Goal: Information Seeking & Learning: Find contact information

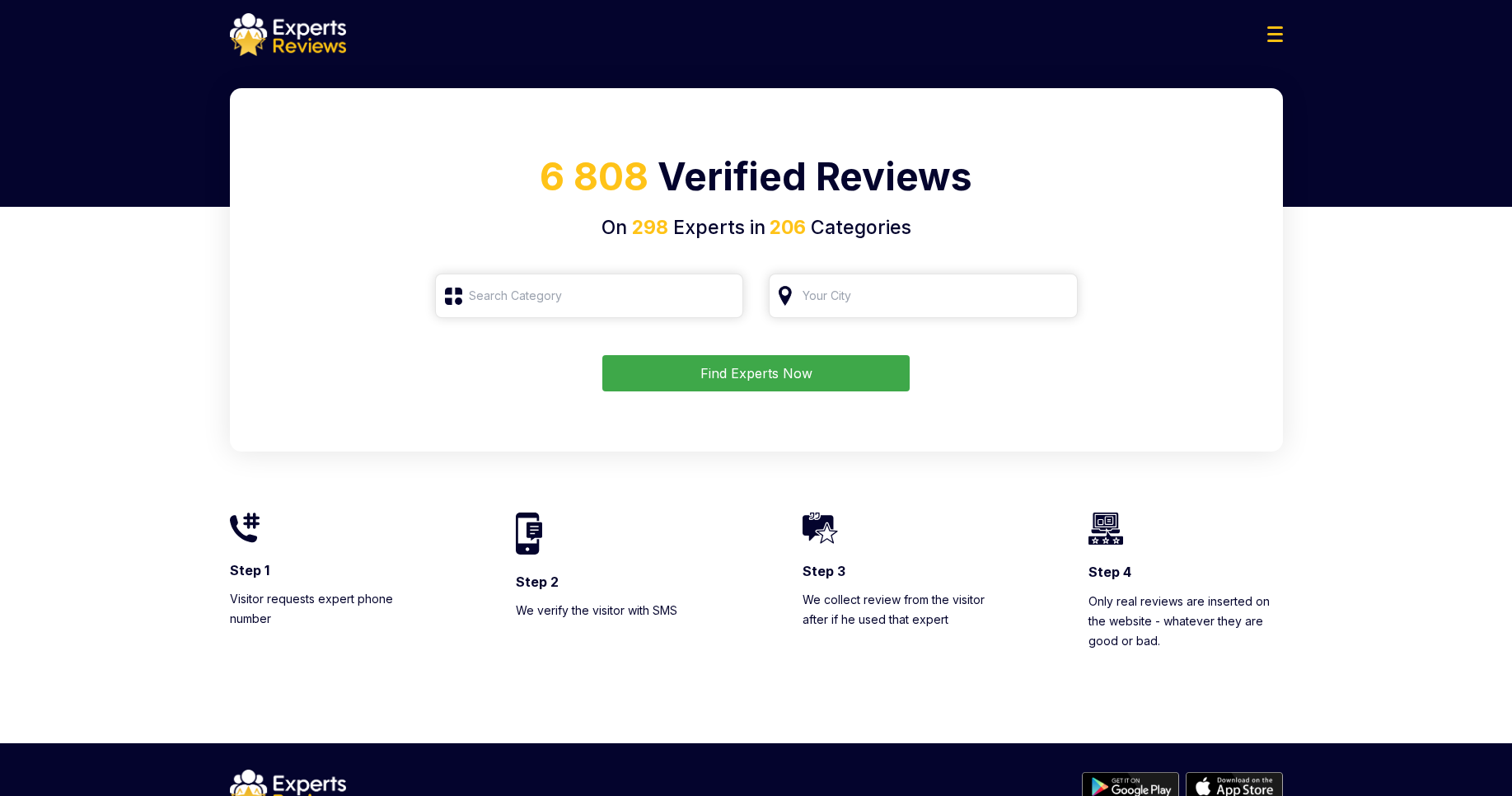
type input "Roofing"
click at [846, 375] on button "Find Experts Now" at bounding box center [755, 373] width 307 height 36
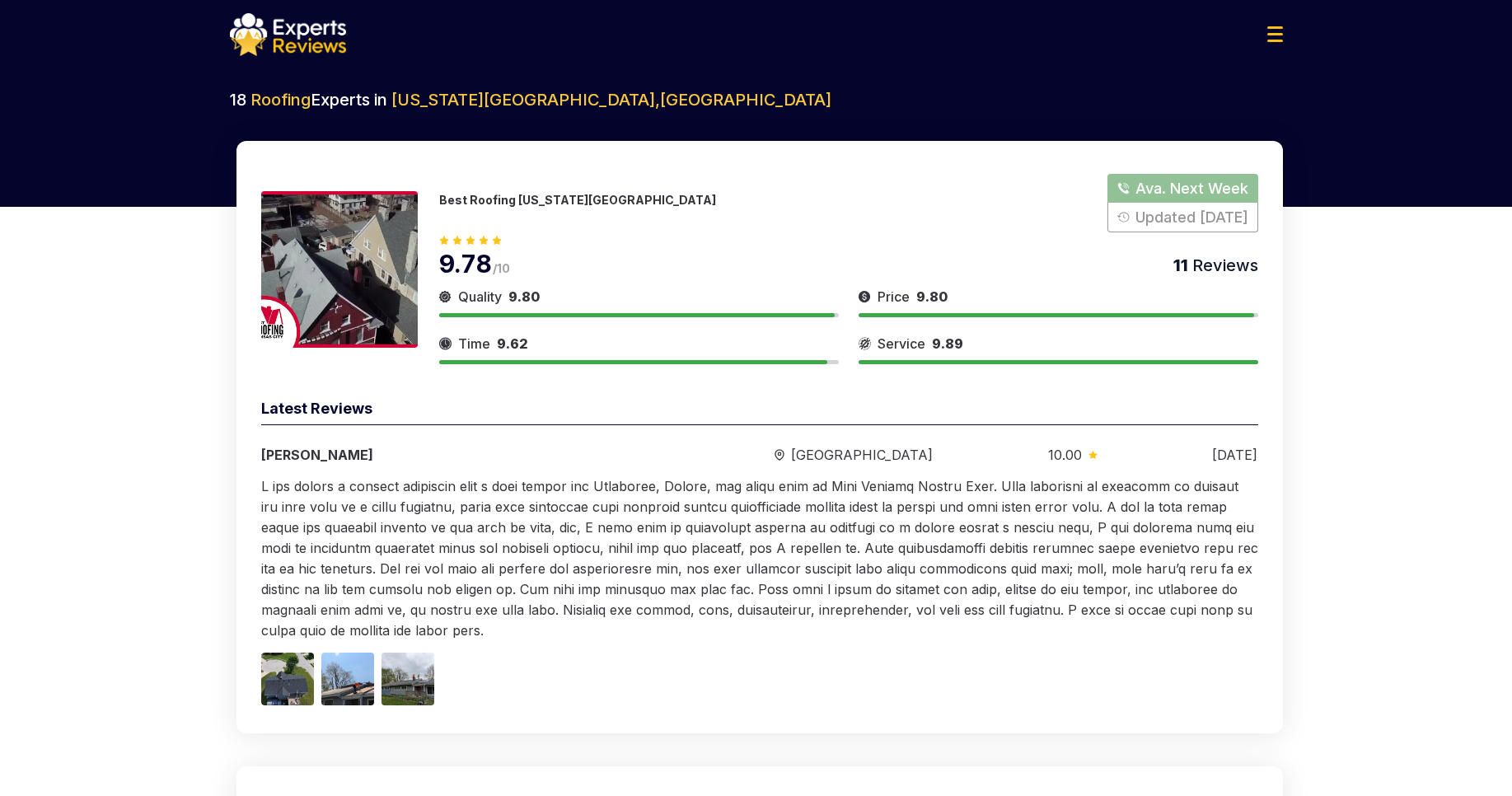
click at [1278, 34] on img at bounding box center [1275, 34] width 16 height 16
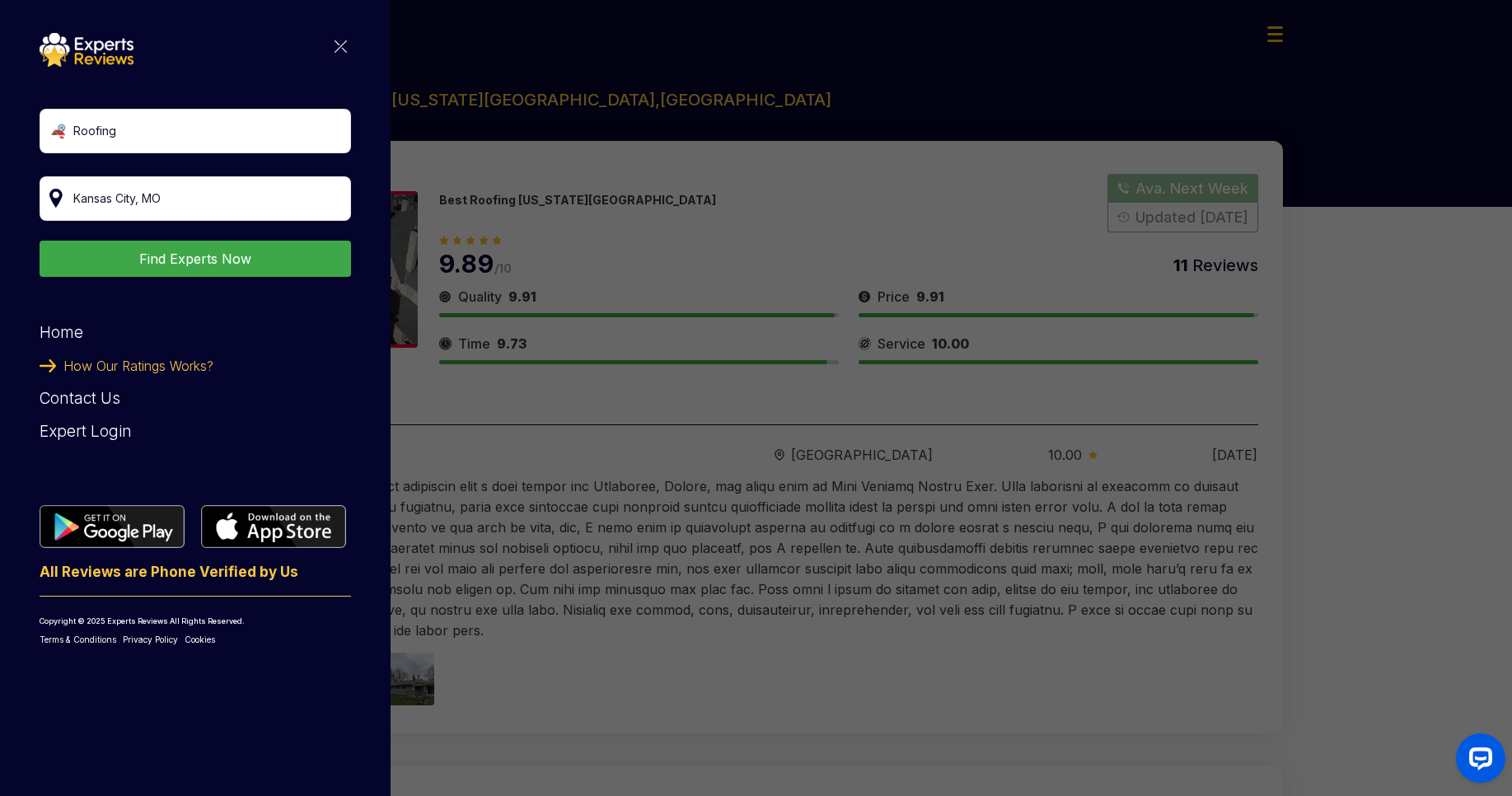
click at [90, 438] on div "Expert Login" at bounding box center [195, 432] width 311 height 33
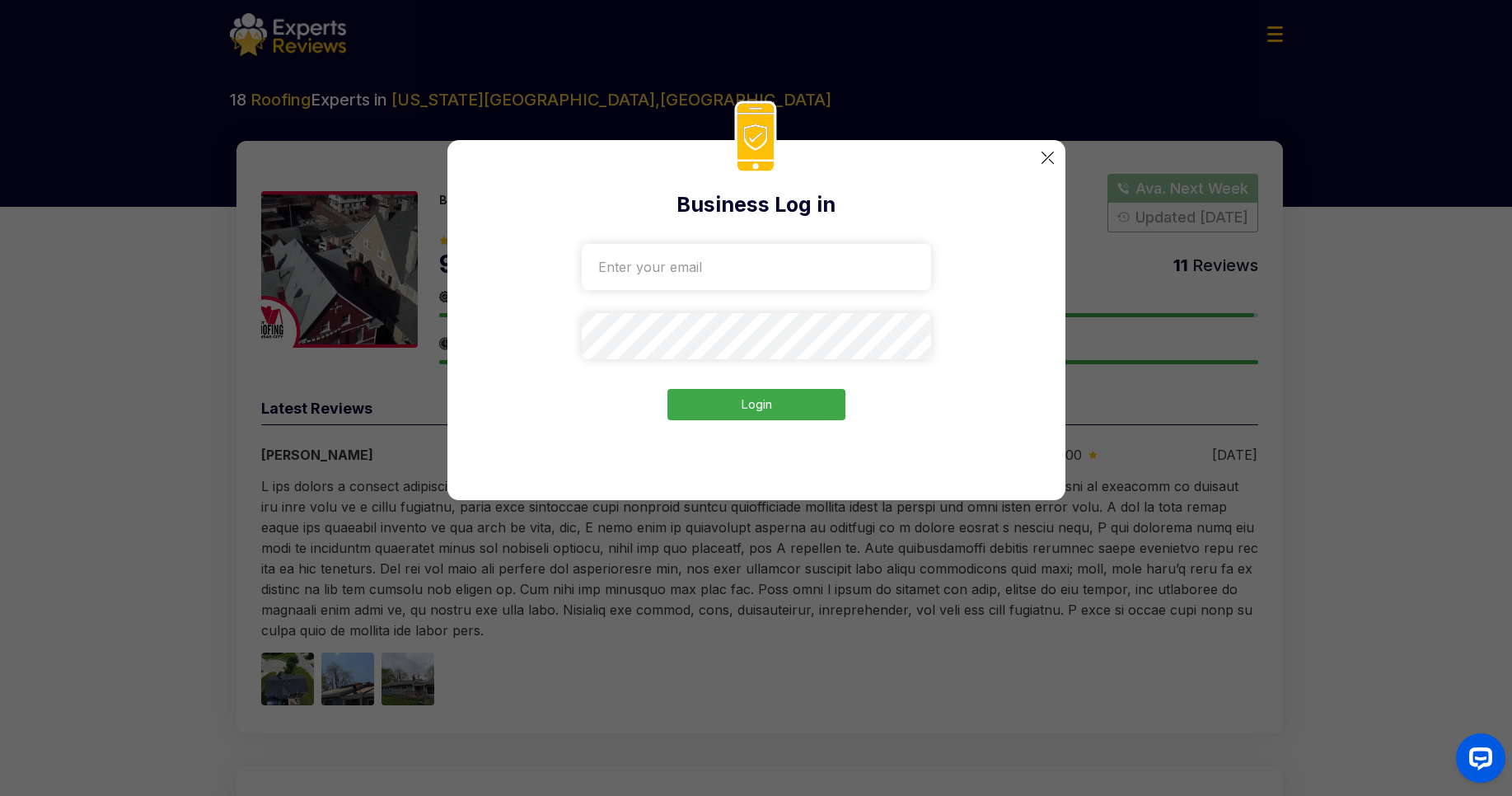
click at [704, 260] on input "email" at bounding box center [756, 266] width 349 height 46
click at [1029, 323] on div "Business Log in Login" at bounding box center [756, 320] width 618 height 360
click at [550, 436] on div "Business Log in Login" at bounding box center [756, 320] width 618 height 360
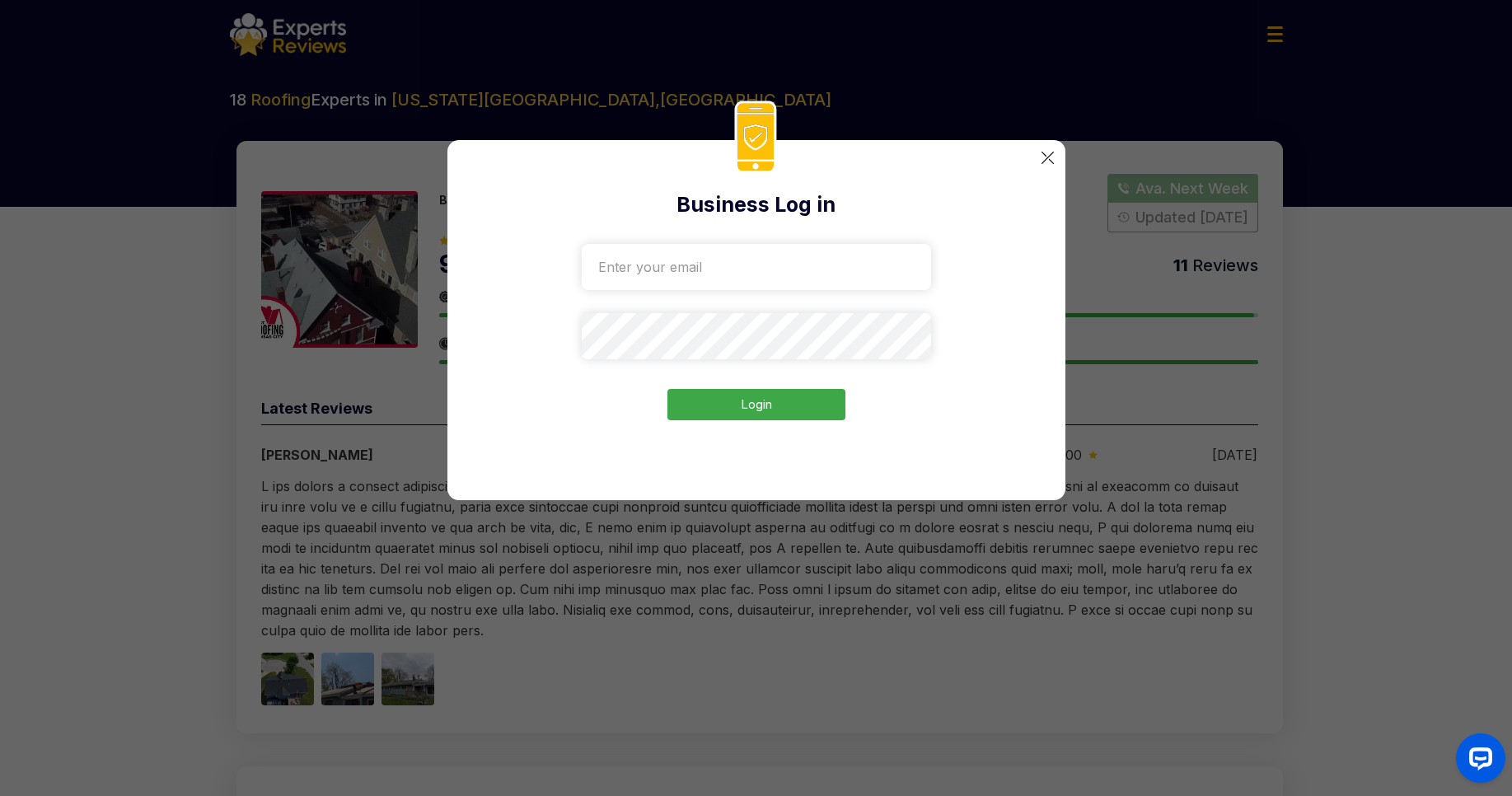
click at [1048, 156] on img at bounding box center [1048, 157] width 12 height 12
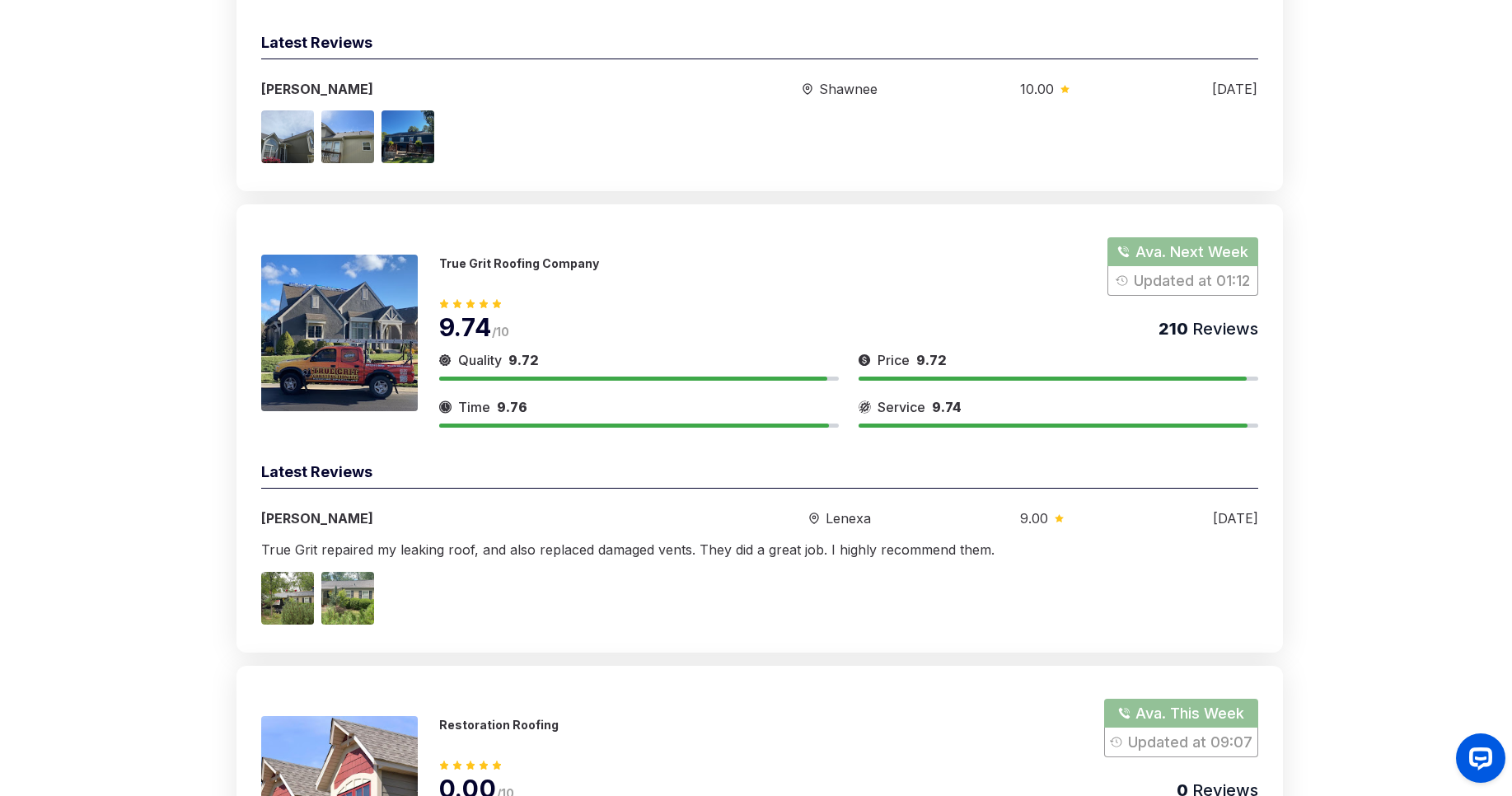
scroll to position [4241, 0]
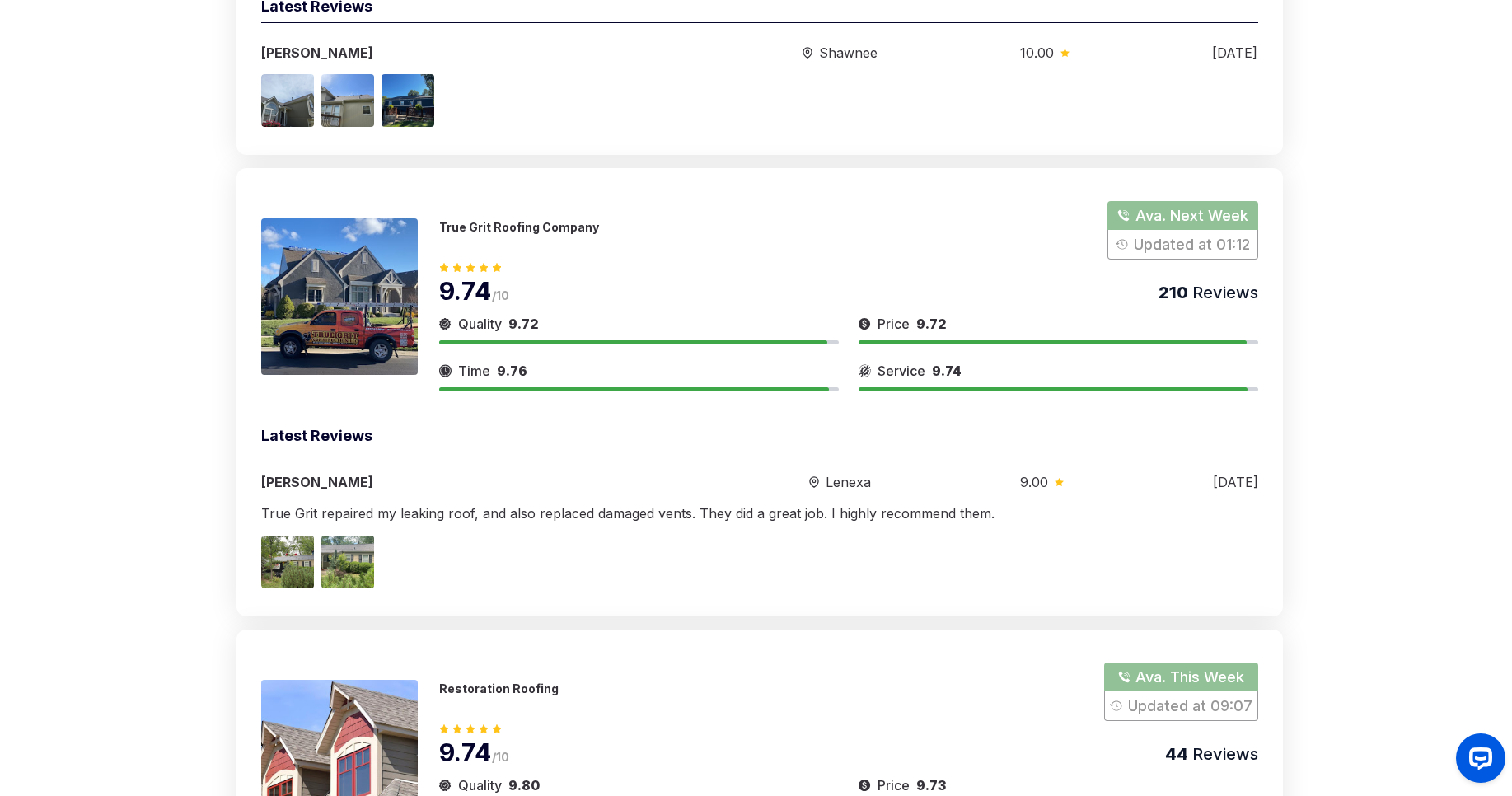
click at [1363, 261] on div "18 Roofing Experts in [US_STATE][GEOGRAPHIC_DATA] , [GEOGRAPHIC_DATA] 735 Verif…" at bounding box center [756, 45] width 1512 height 8397
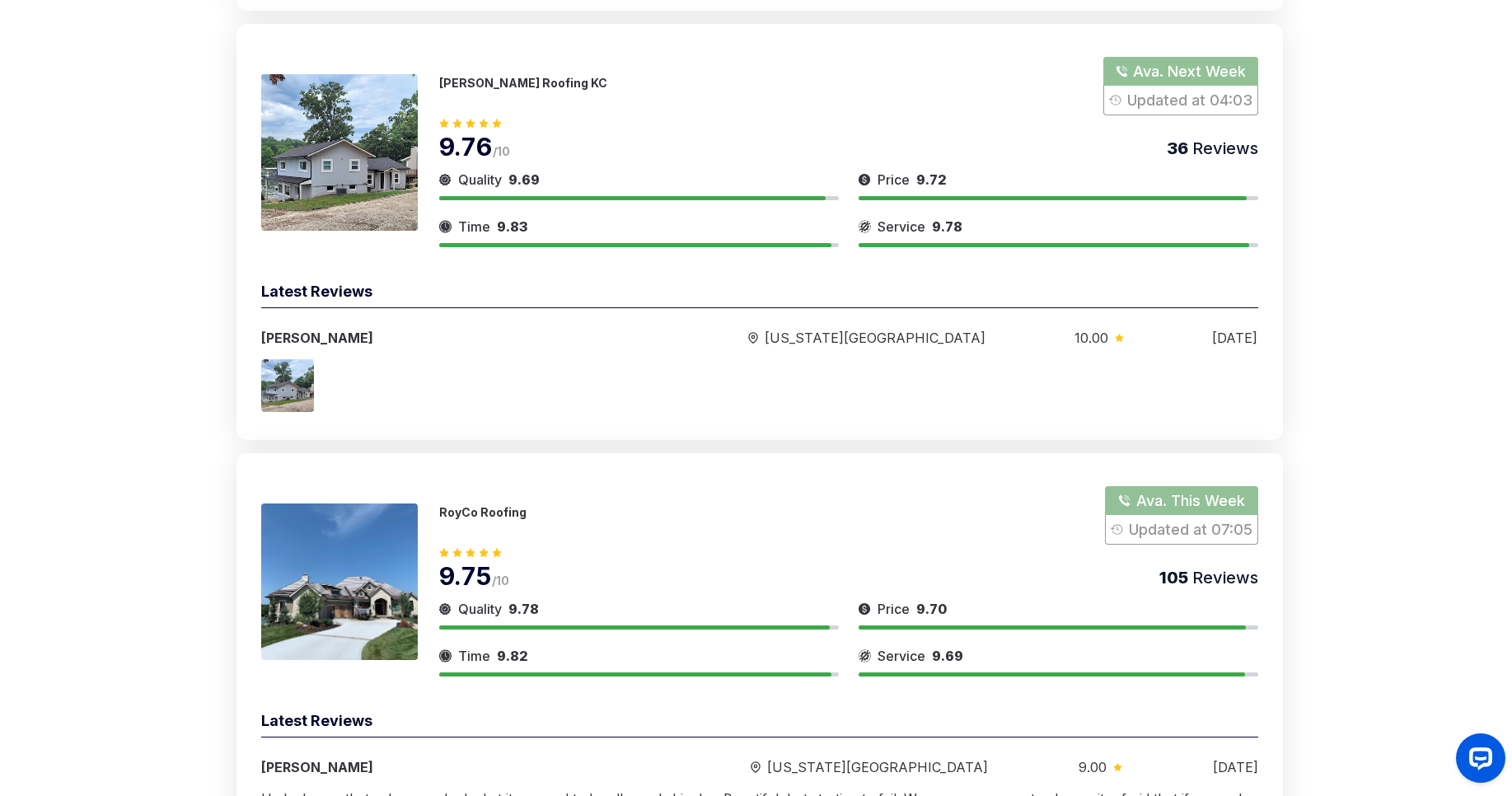
scroll to position [0, 0]
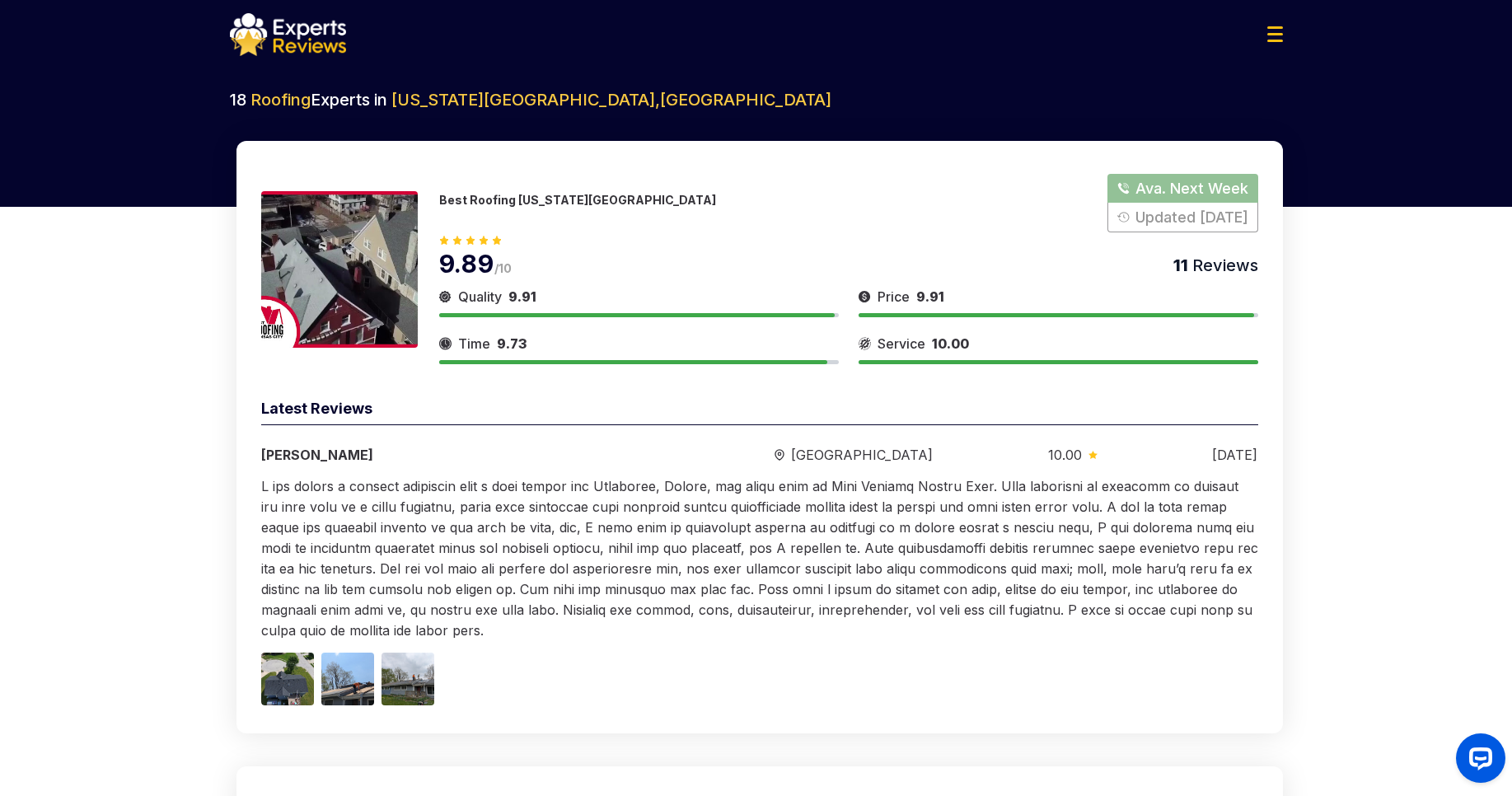
click at [1281, 31] on img at bounding box center [1275, 34] width 16 height 16
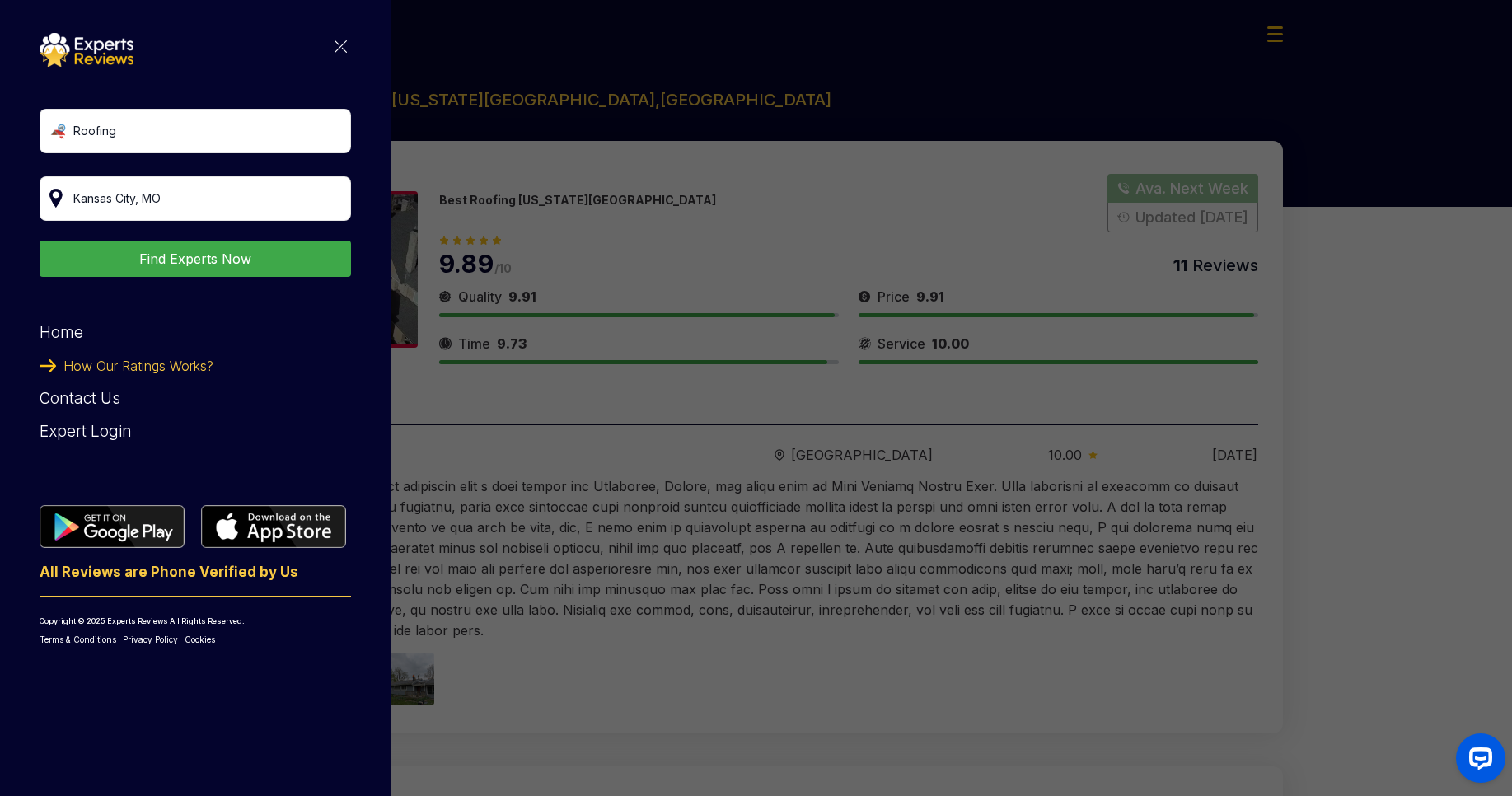
click at [119, 363] on span "How Our Ratings Works?" at bounding box center [138, 366] width 150 height 33
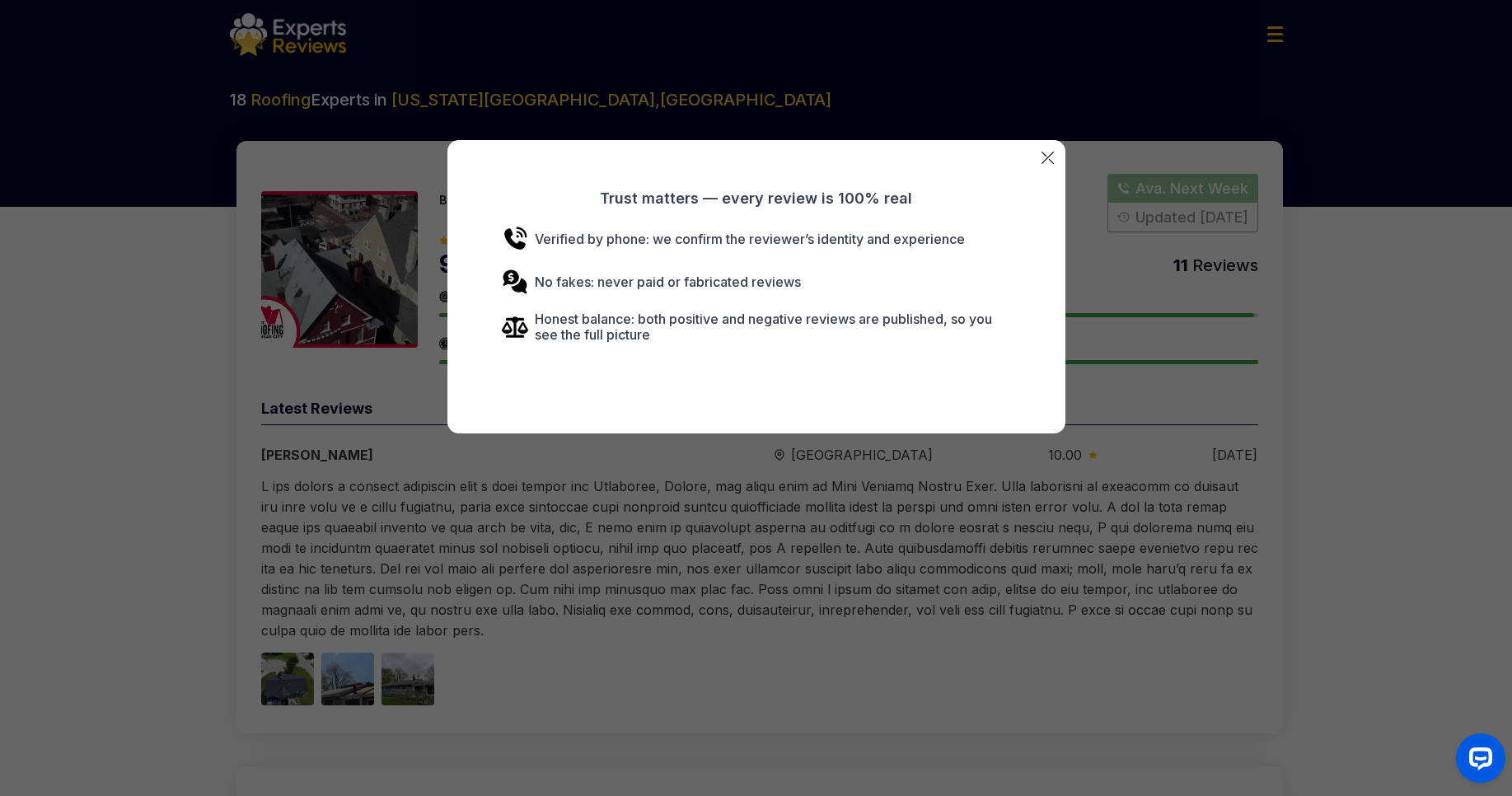
click at [1043, 156] on img at bounding box center [1048, 157] width 12 height 12
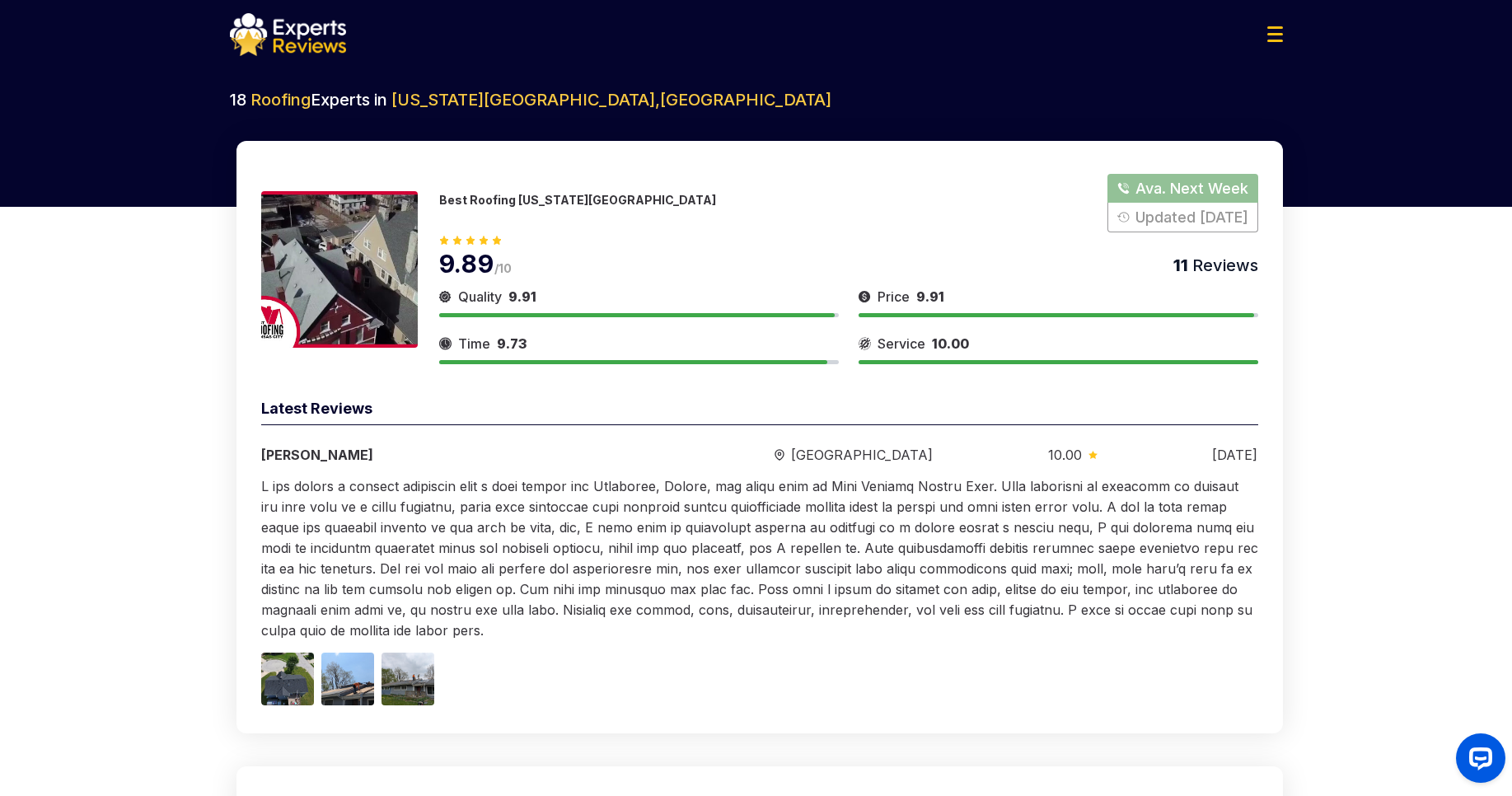
click at [1267, 38] on img at bounding box center [1275, 34] width 16 height 16
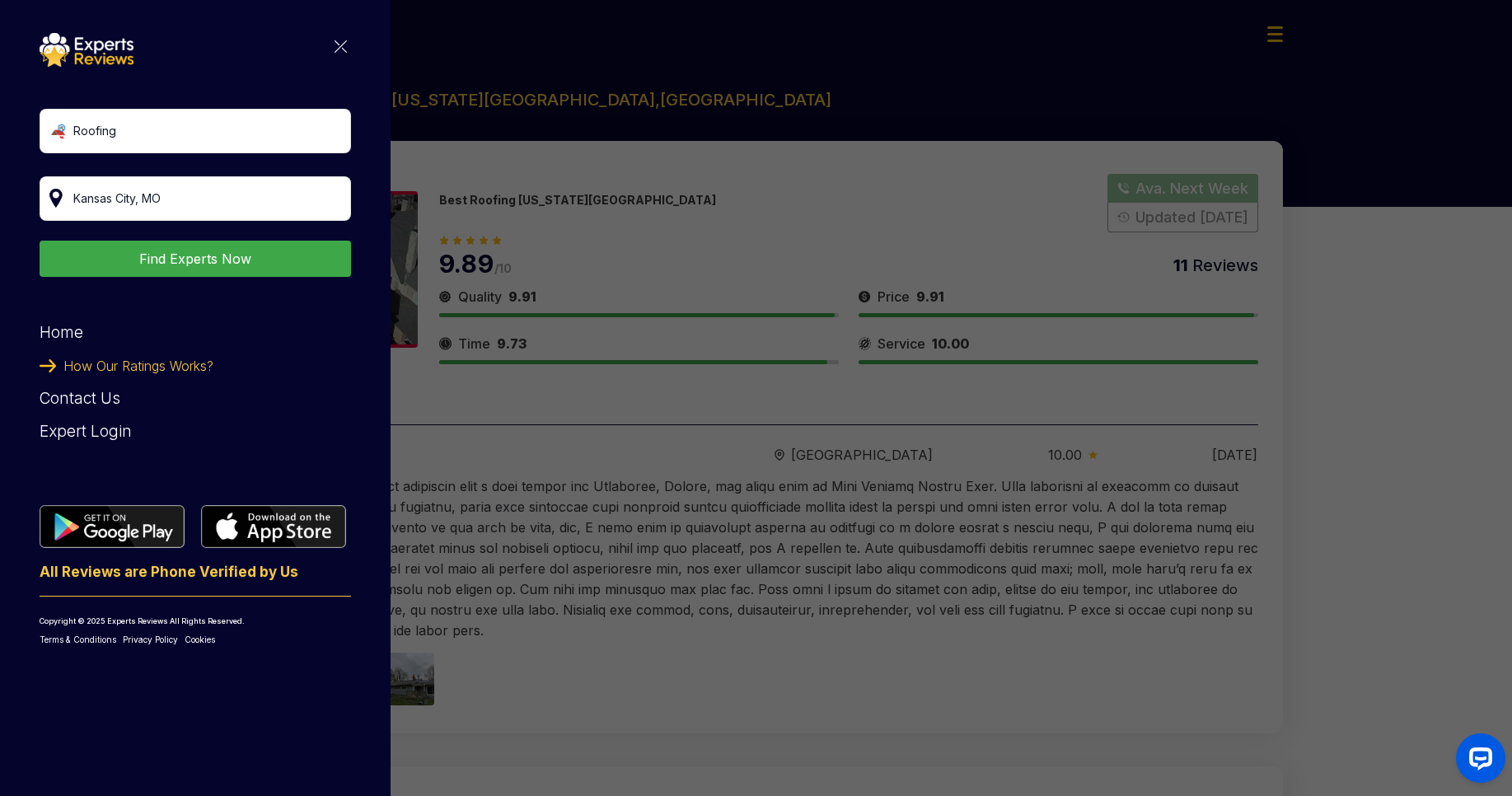
click at [158, 358] on span "How Our Ratings Works?" at bounding box center [138, 366] width 150 height 33
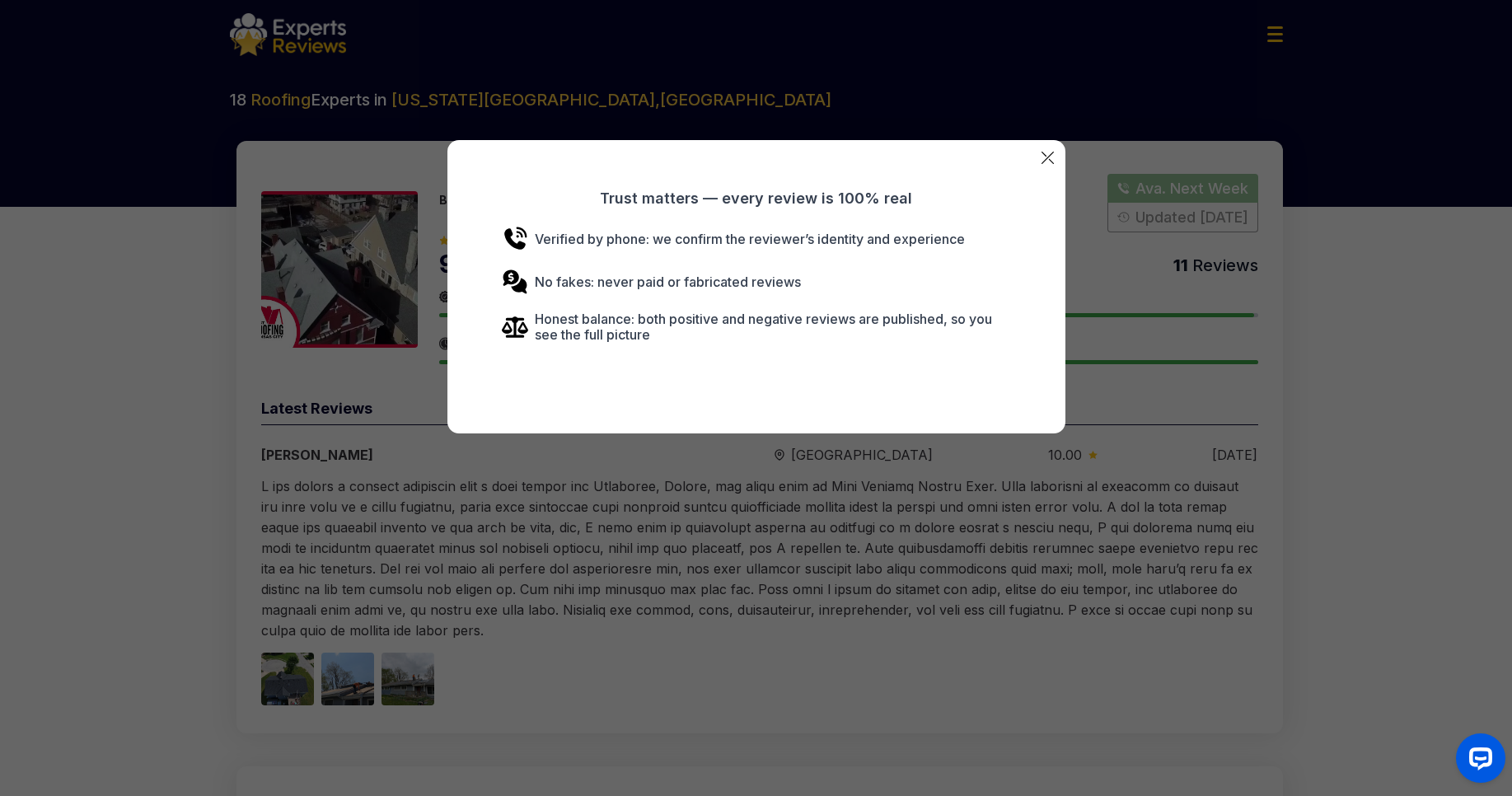
click at [1048, 151] on div "Trust matters — every review is 100% real Verified by phone: we confirm the rev…" at bounding box center [756, 286] width 618 height 293
click at [1048, 152] on img at bounding box center [1048, 157] width 12 height 12
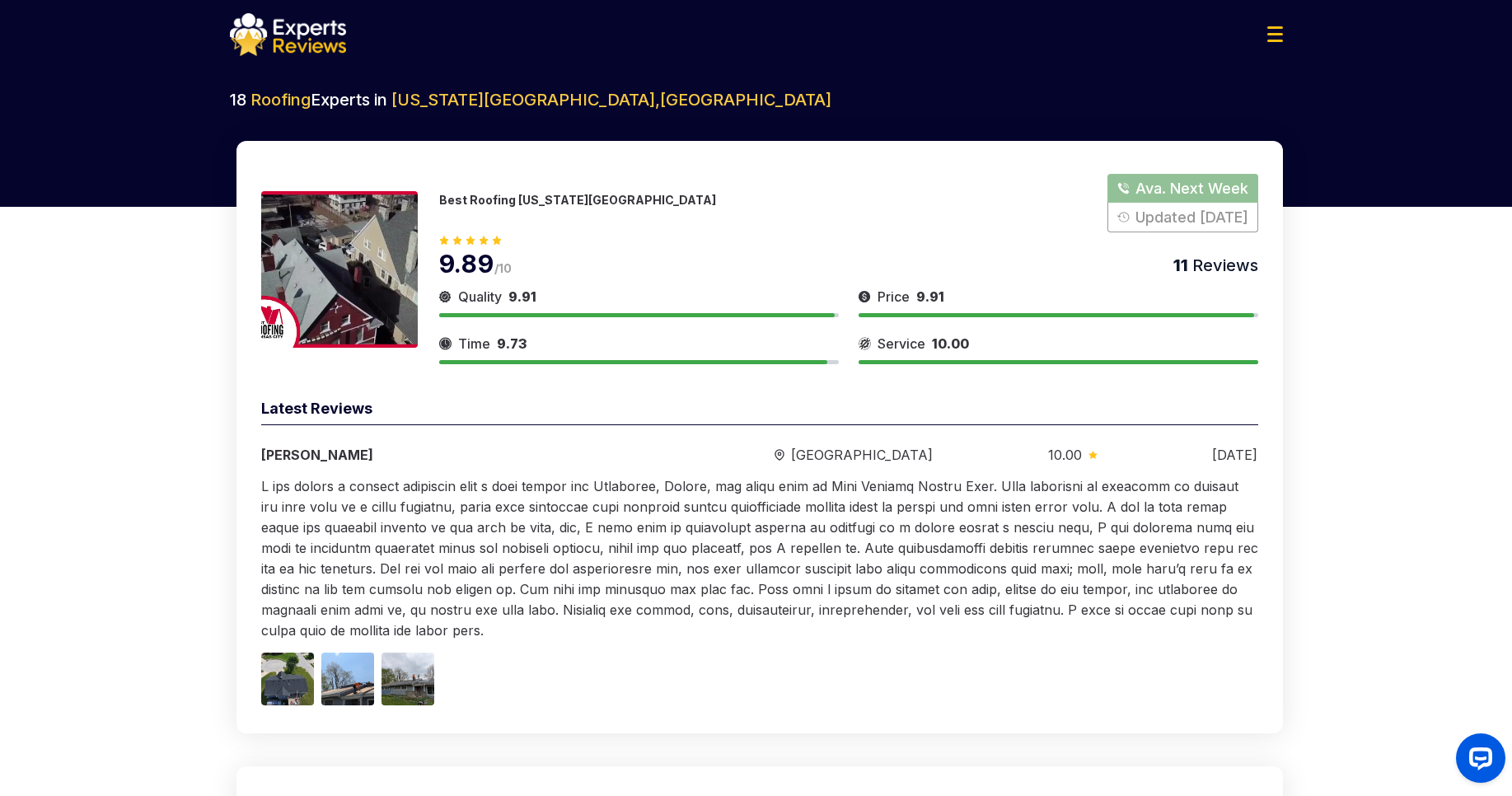
click at [1150, 179] on button "Show Number" at bounding box center [1182, 203] width 150 height 59
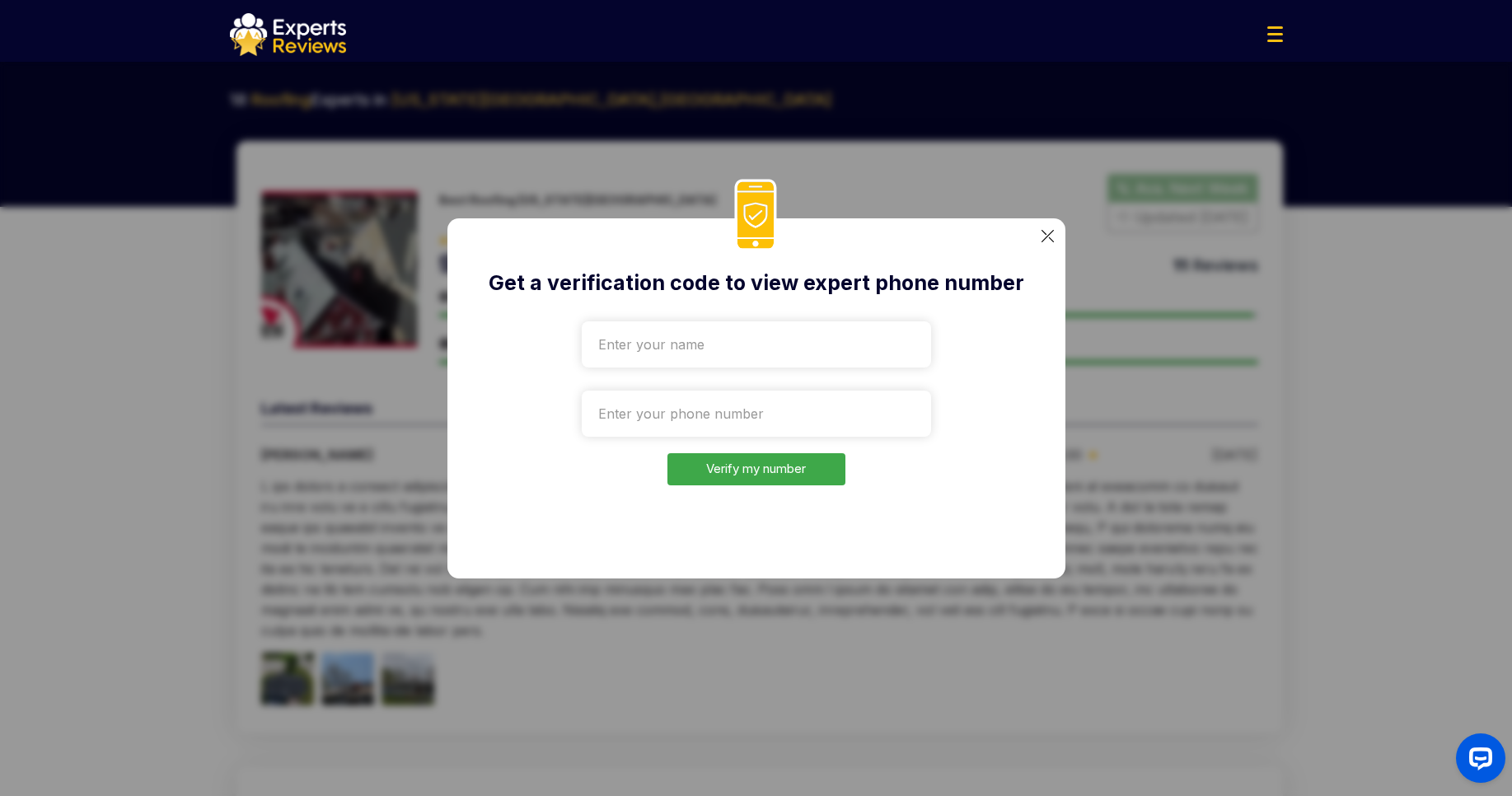
click at [1045, 231] on img at bounding box center [1048, 236] width 12 height 12
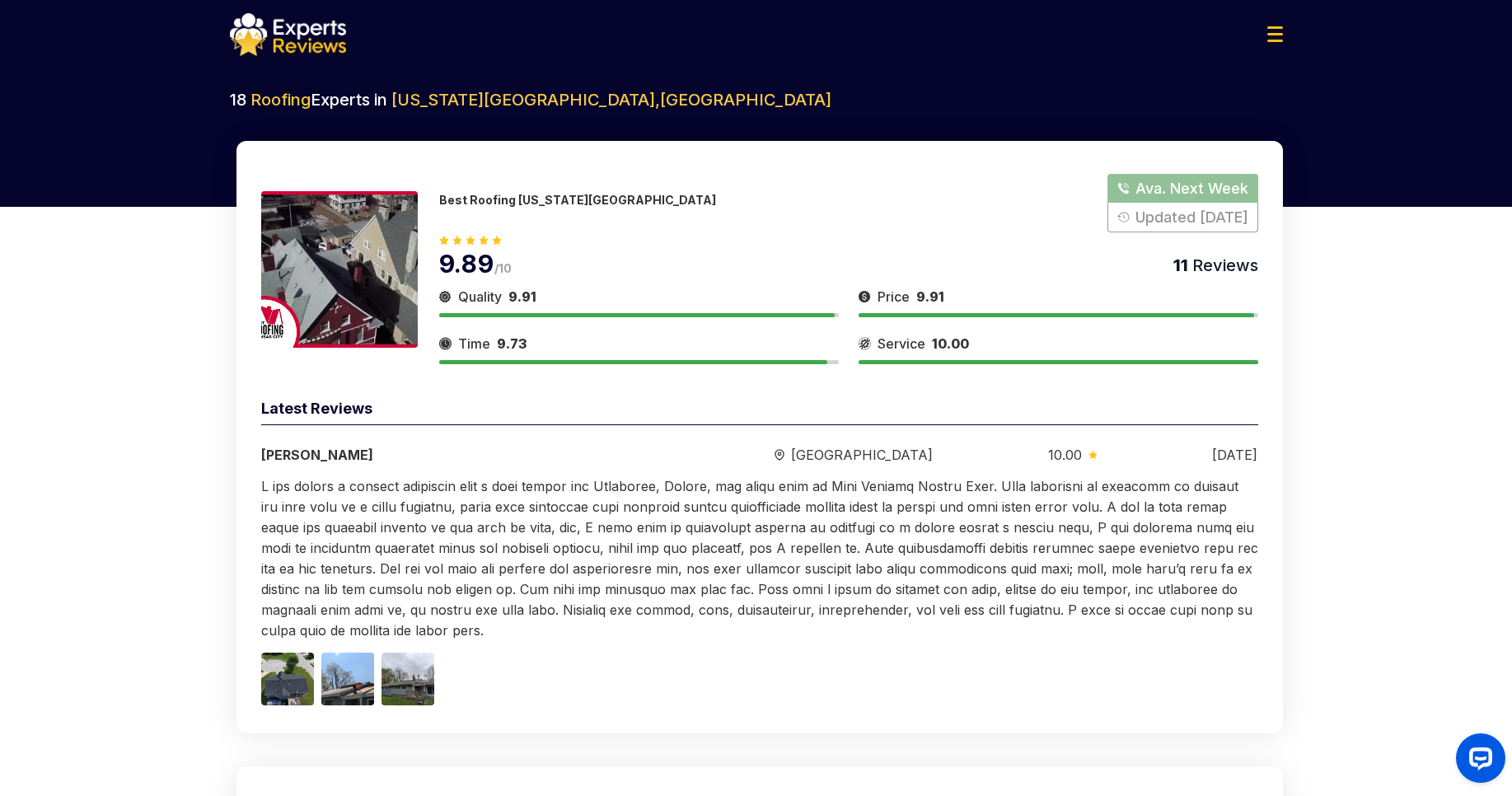
click at [1141, 175] on button "Show Number" at bounding box center [1182, 203] width 150 height 59
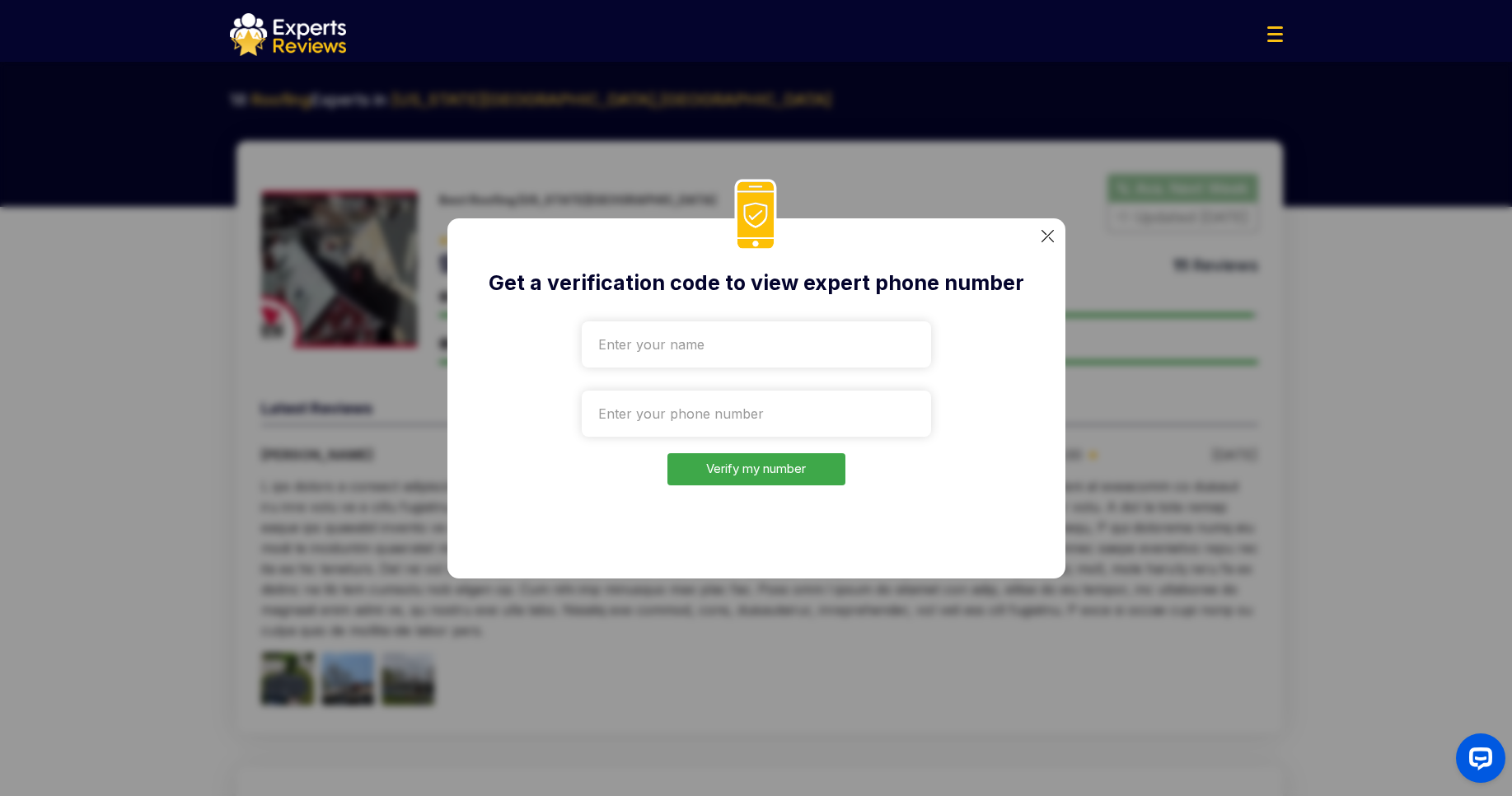
click at [1046, 234] on img at bounding box center [1048, 236] width 12 height 12
click at [1046, 234] on div "9.89 /10 11 Reviews" at bounding box center [849, 255] width 819 height 46
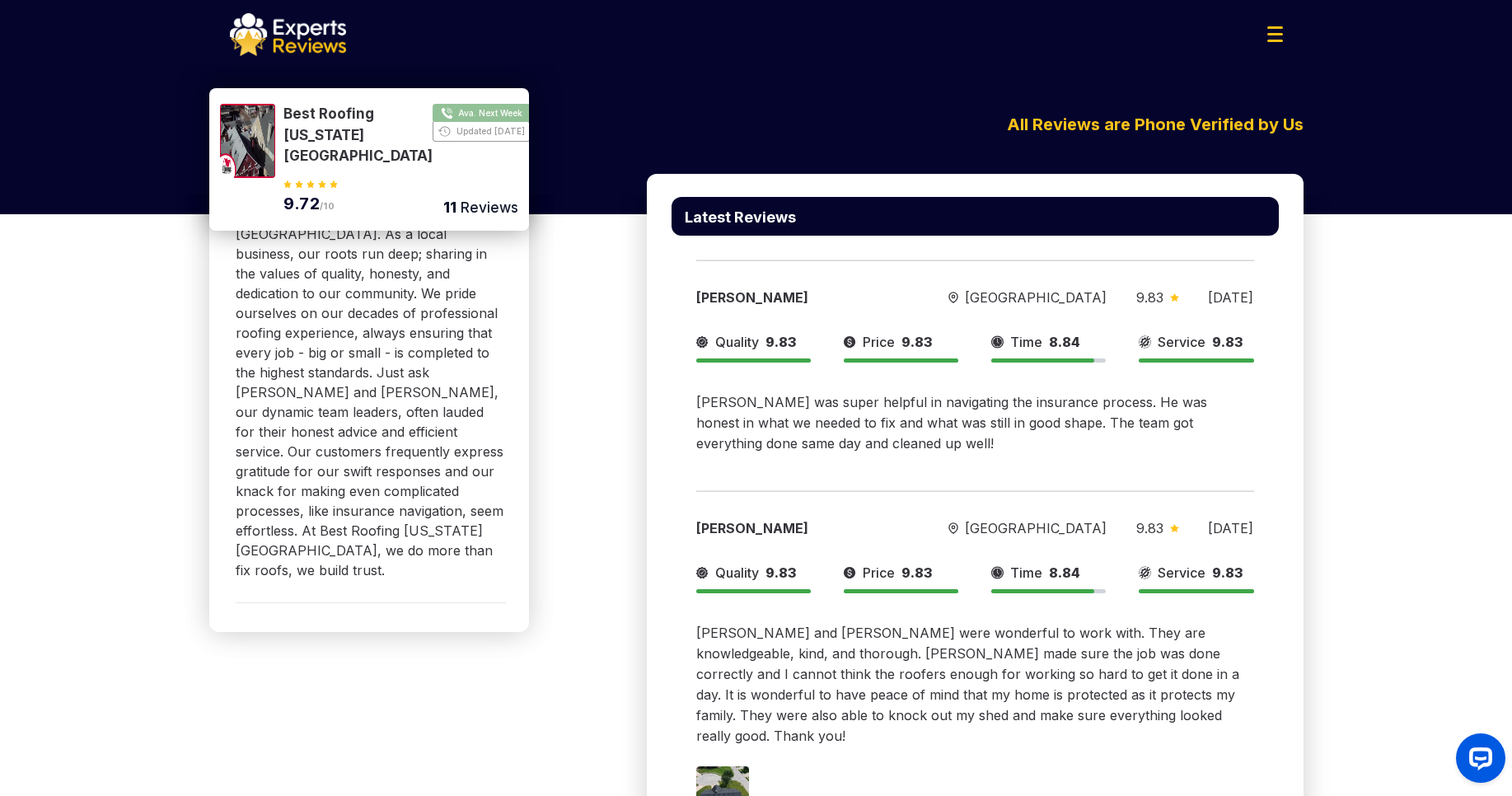
scroll to position [923, 0]
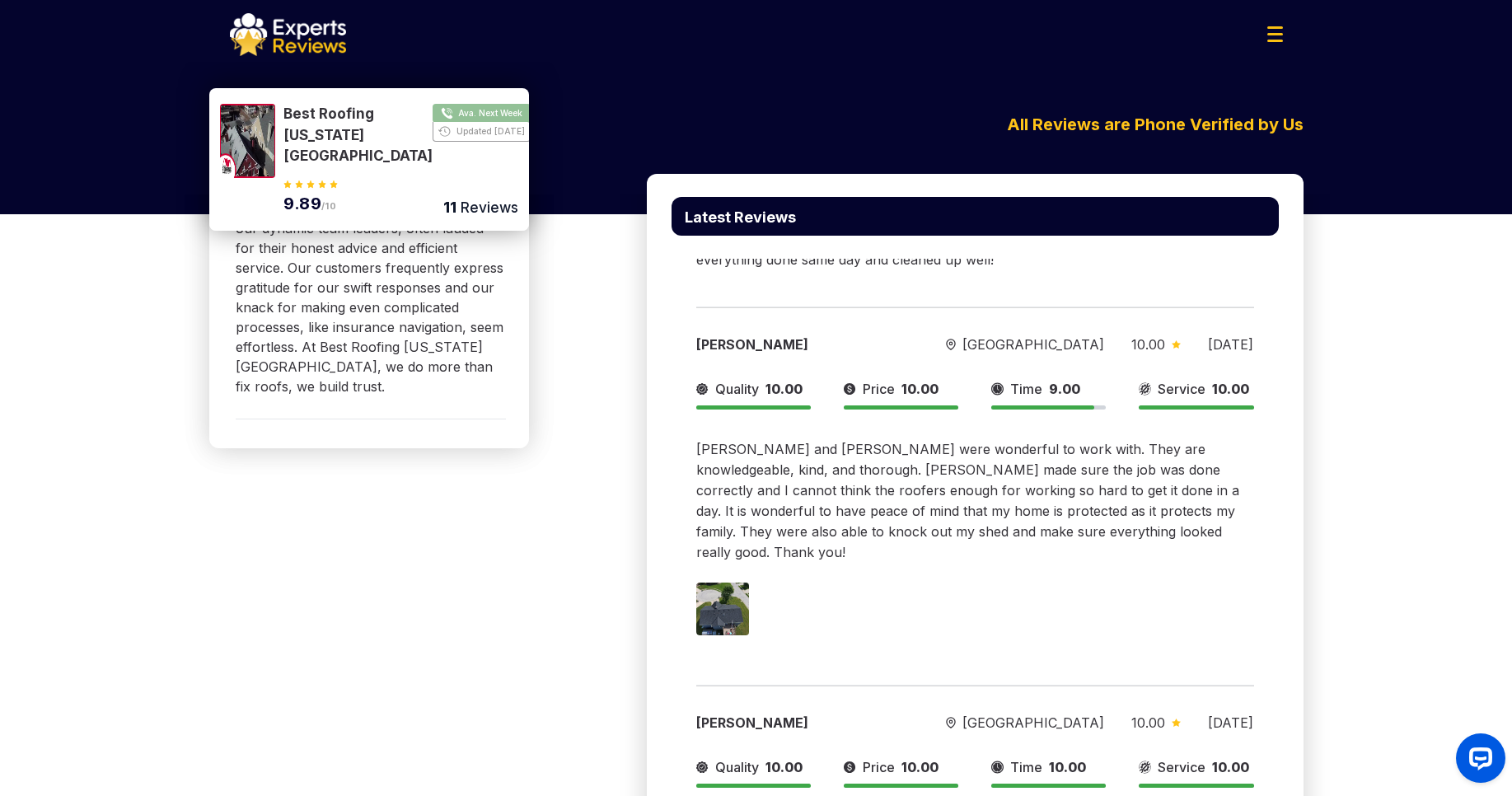
click at [454, 110] on button "Show Number" at bounding box center [400, 135] width 234 height 63
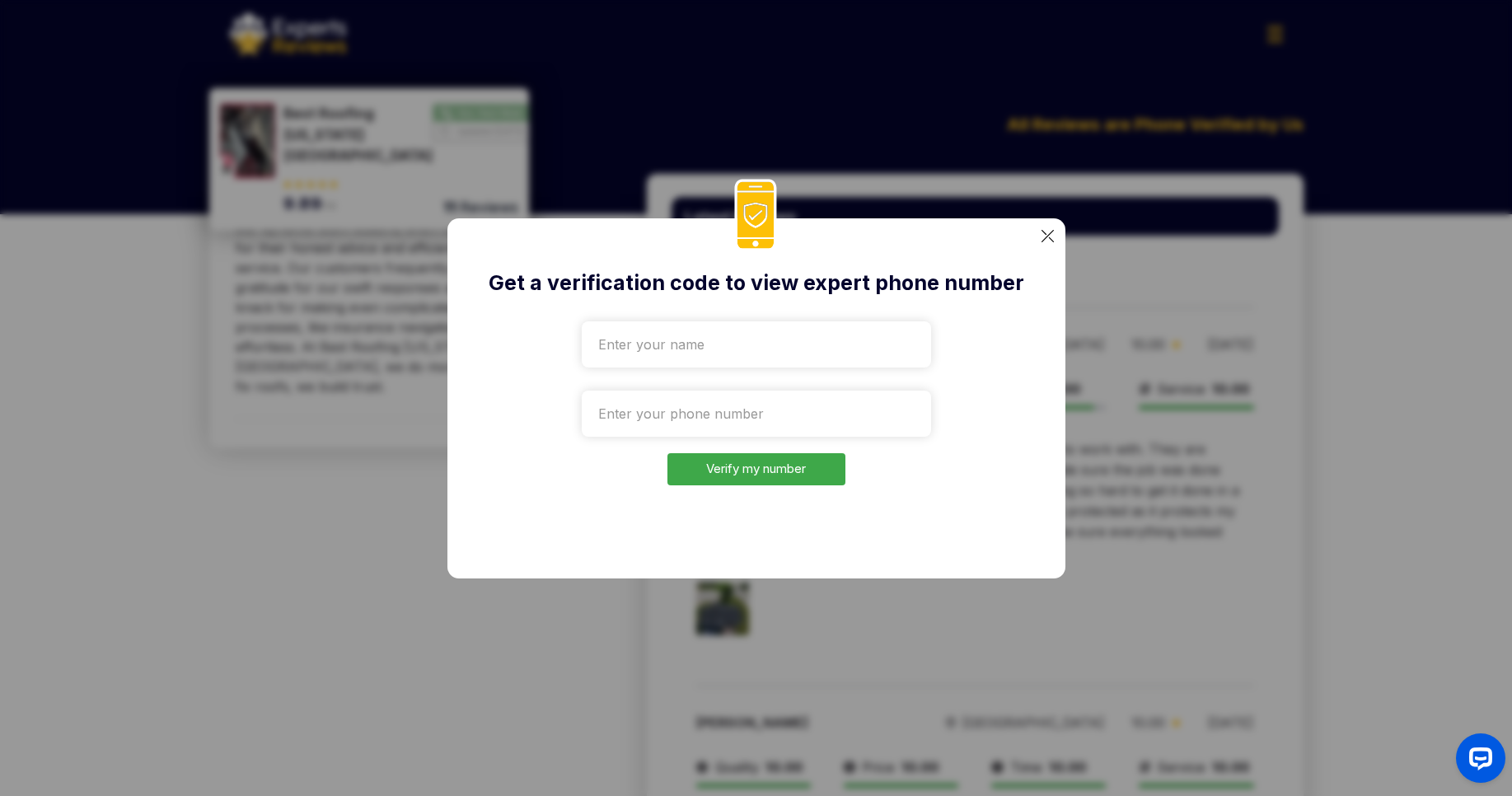
click at [1047, 237] on img at bounding box center [1048, 236] width 12 height 12
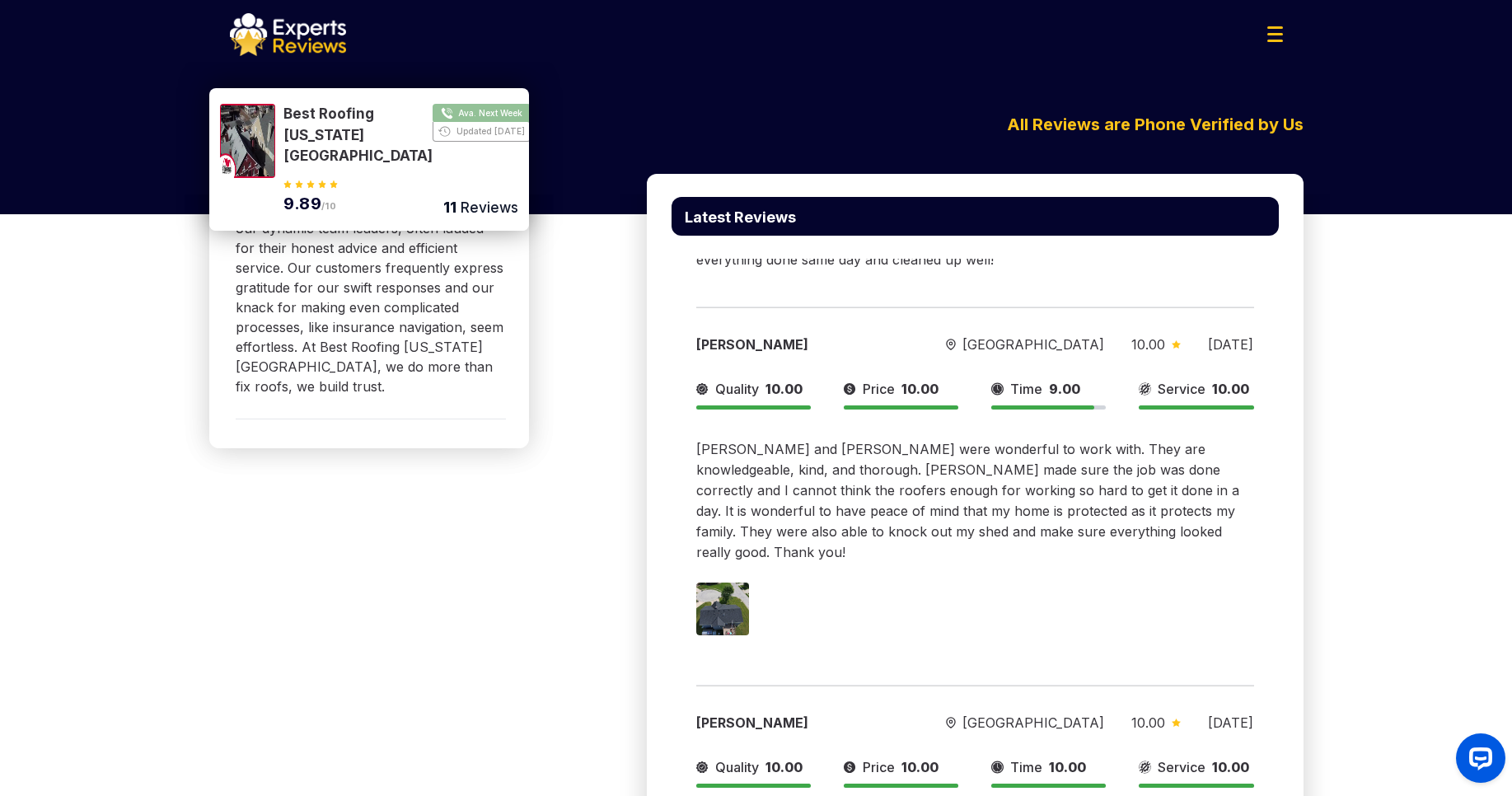
click at [484, 114] on button "Show Number" at bounding box center [400, 135] width 234 height 63
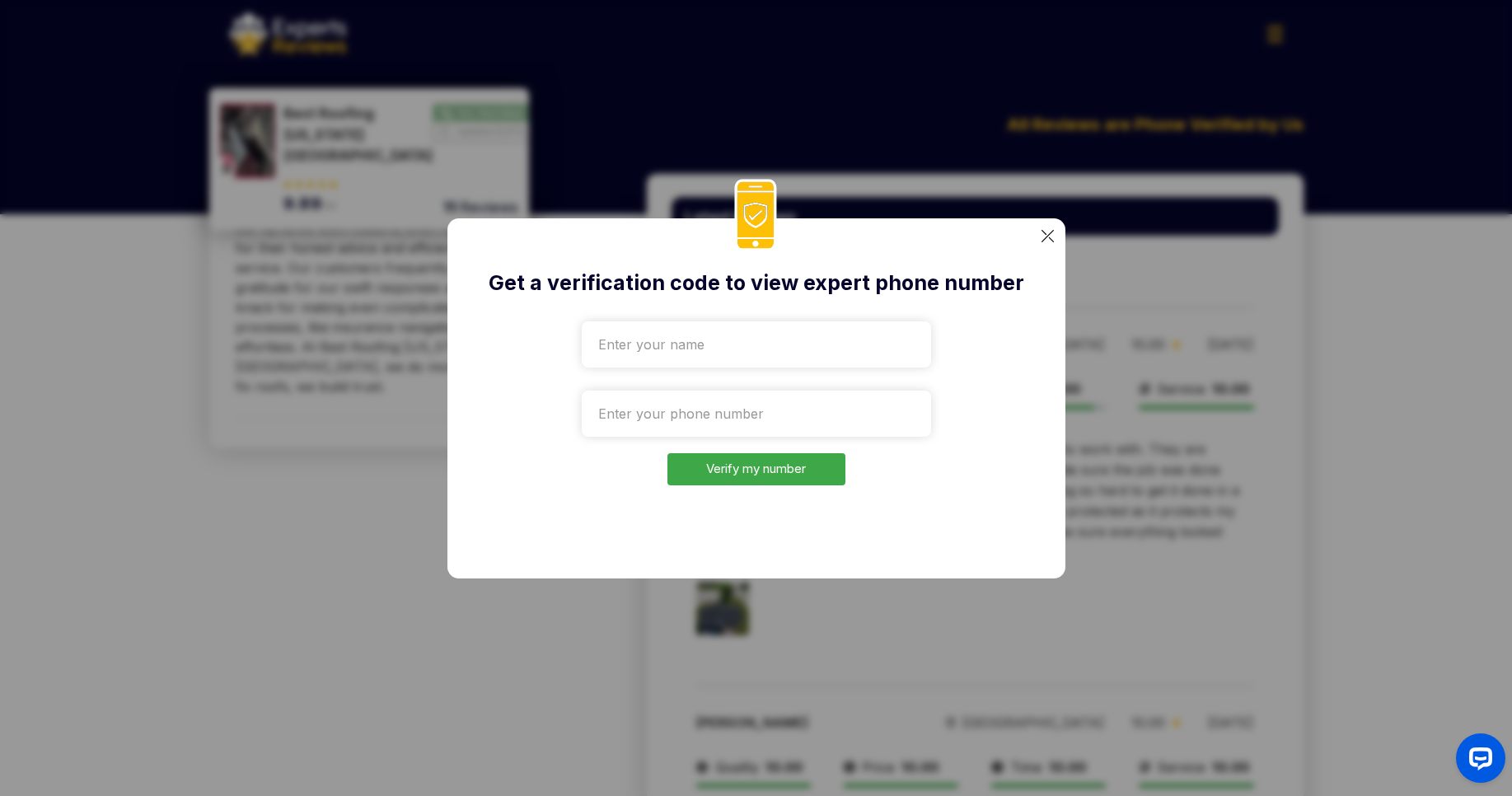
click at [1048, 231] on img at bounding box center [1048, 236] width 12 height 12
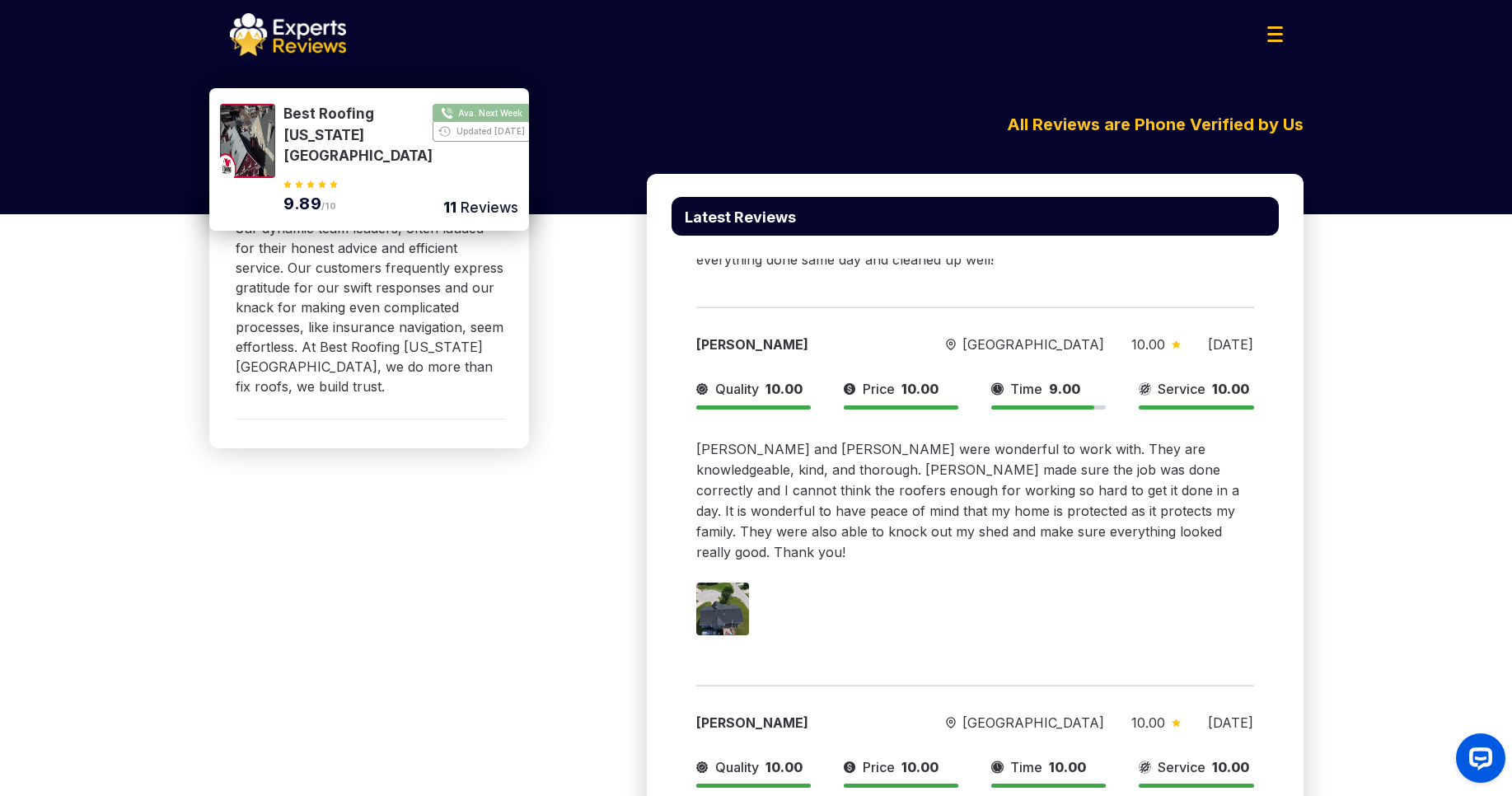
click at [1279, 35] on img at bounding box center [1275, 34] width 16 height 16
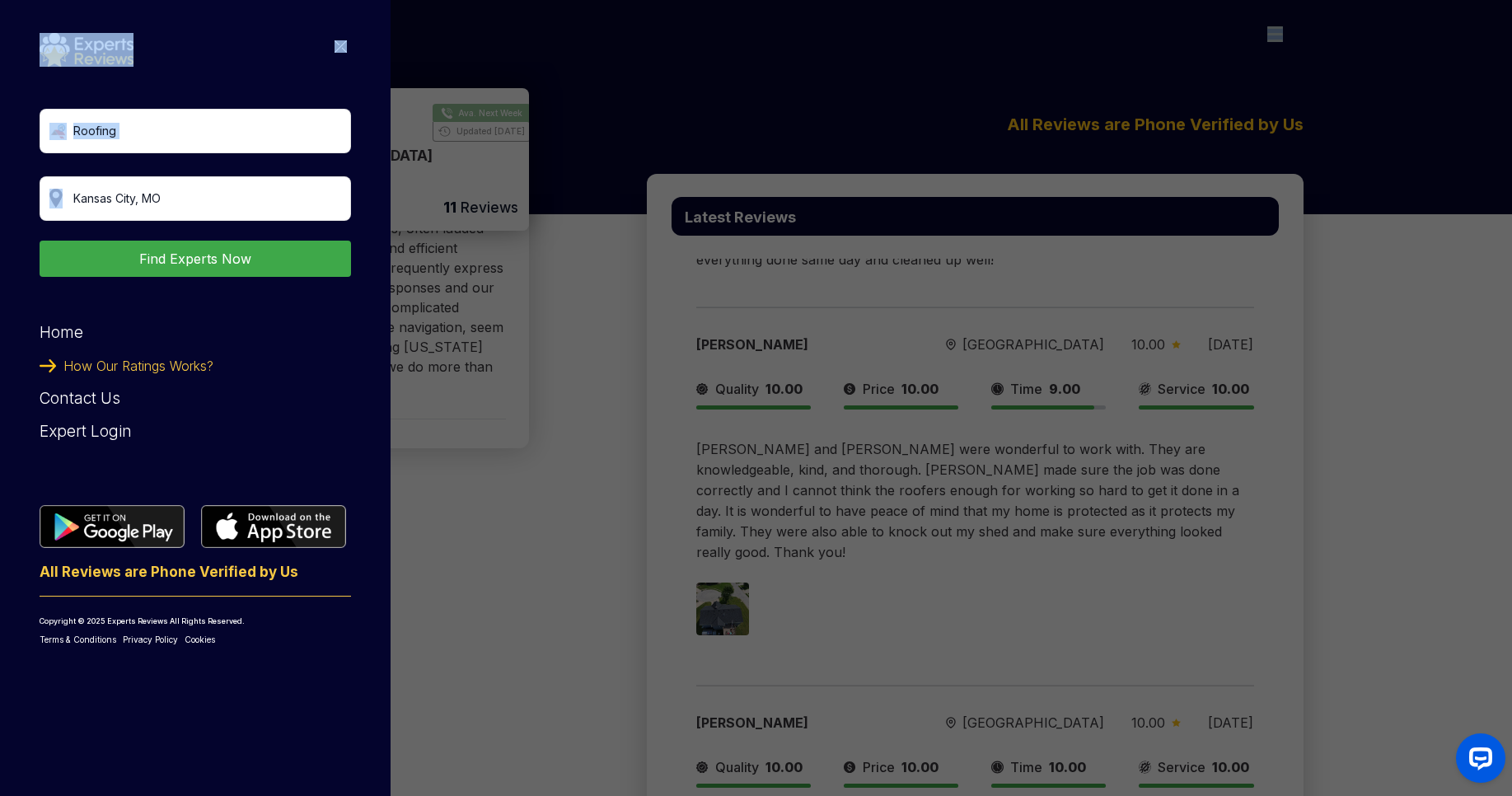
click at [1279, 35] on div "Roofing Find Experts Now Home How Our Ratings Works? Contact Us Expert Login Al…" at bounding box center [756, 398] width 1512 height 796
